Goal: Task Accomplishment & Management: Complete application form

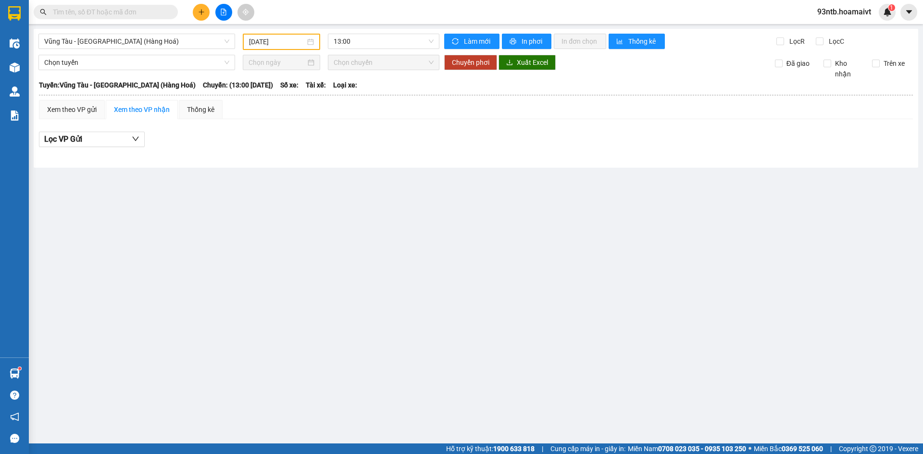
click at [78, 13] on input "text" at bounding box center [109, 12] width 113 height 11
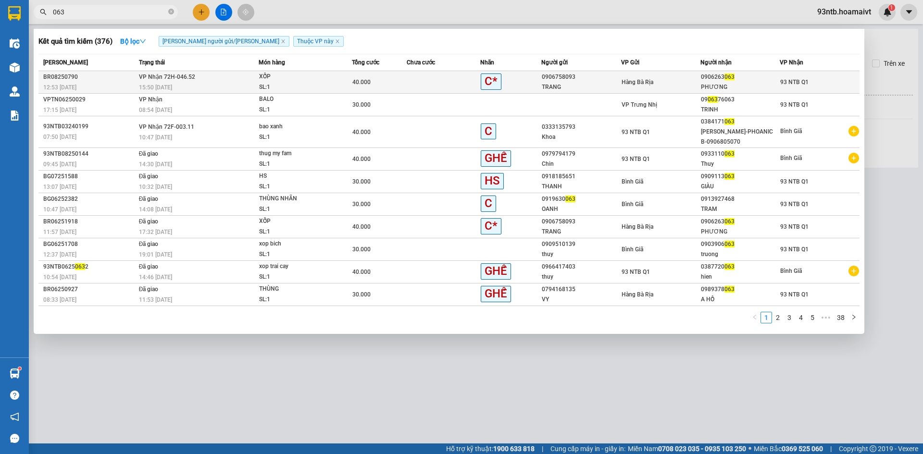
type input "063"
click at [144, 80] on span "[PERSON_NAME] 72H-046.52" at bounding box center [167, 77] width 56 height 7
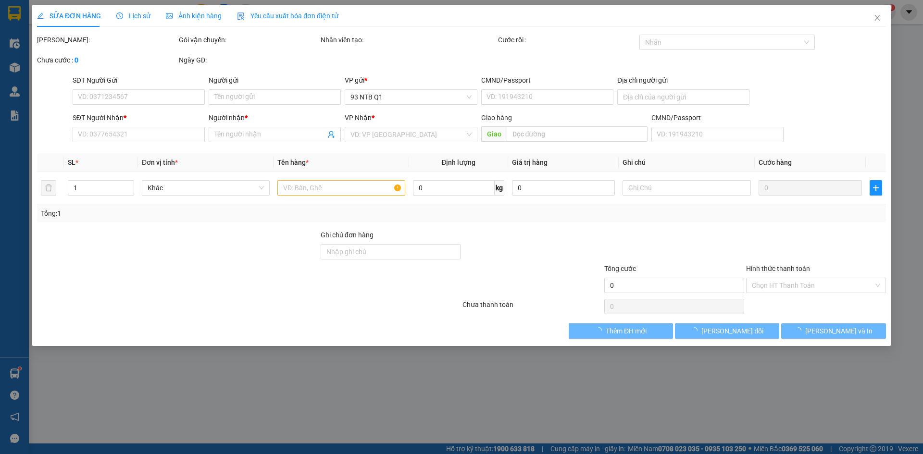
type input "0906758093"
type input "TRANG"
type input "077189003544"
type input "0906263063"
type input "PHƯƠNG"
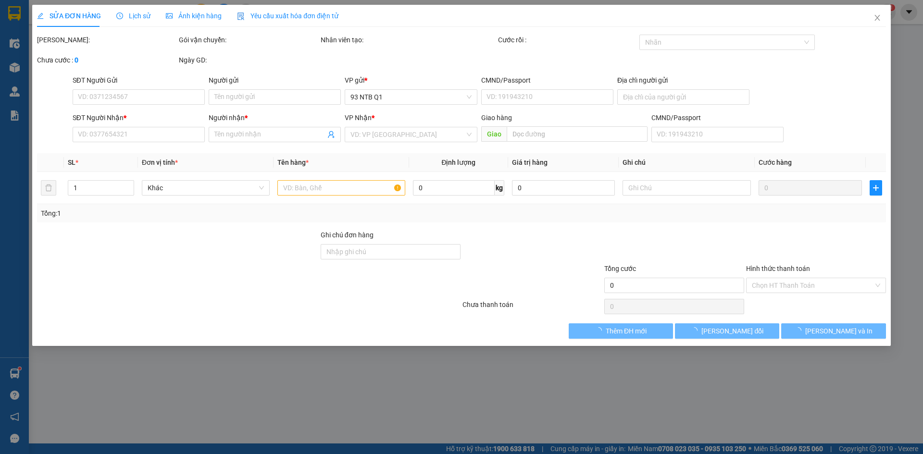
type input "40.000"
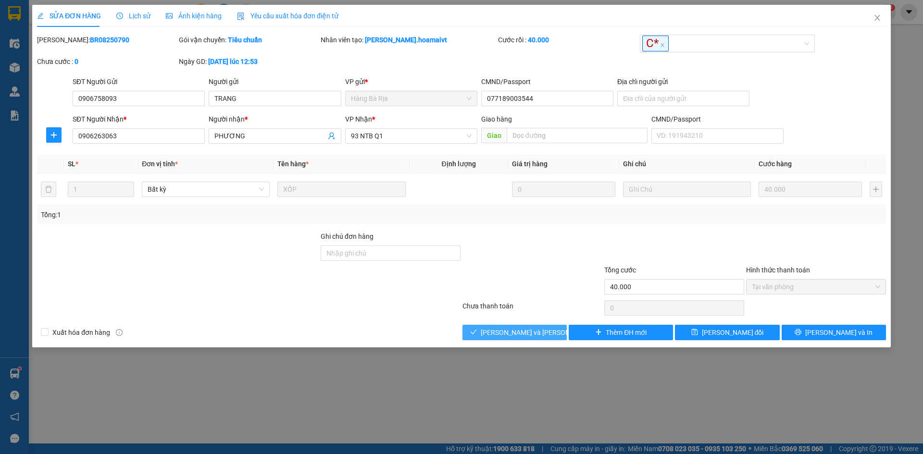
click at [508, 335] on span "[PERSON_NAME] và [PERSON_NAME] hàng" at bounding box center [546, 332] width 130 height 11
